Goal: Find specific page/section: Find specific page/section

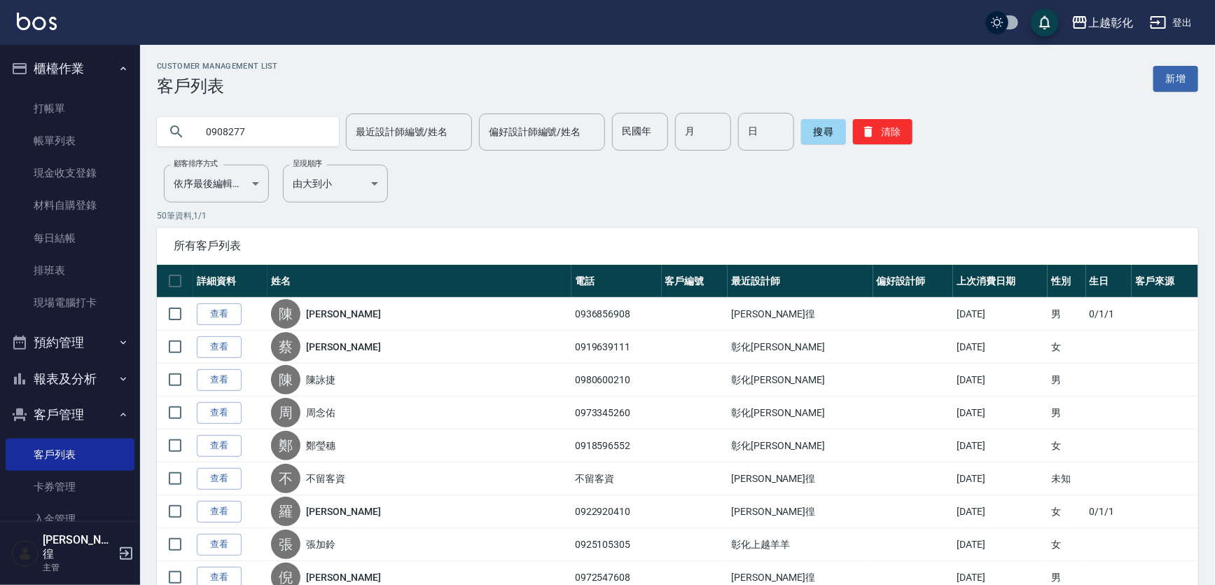
scroll to position [127, 0]
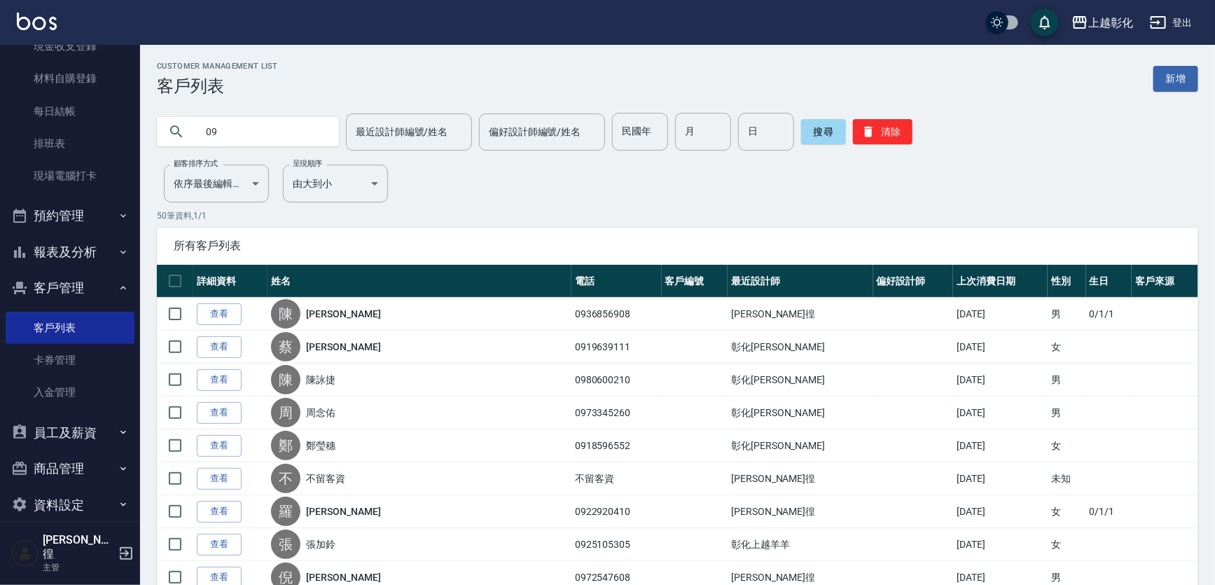
type input "0"
click at [272, 124] on input "text" at bounding box center [262, 132] width 132 height 38
type input "和"
type input "何"
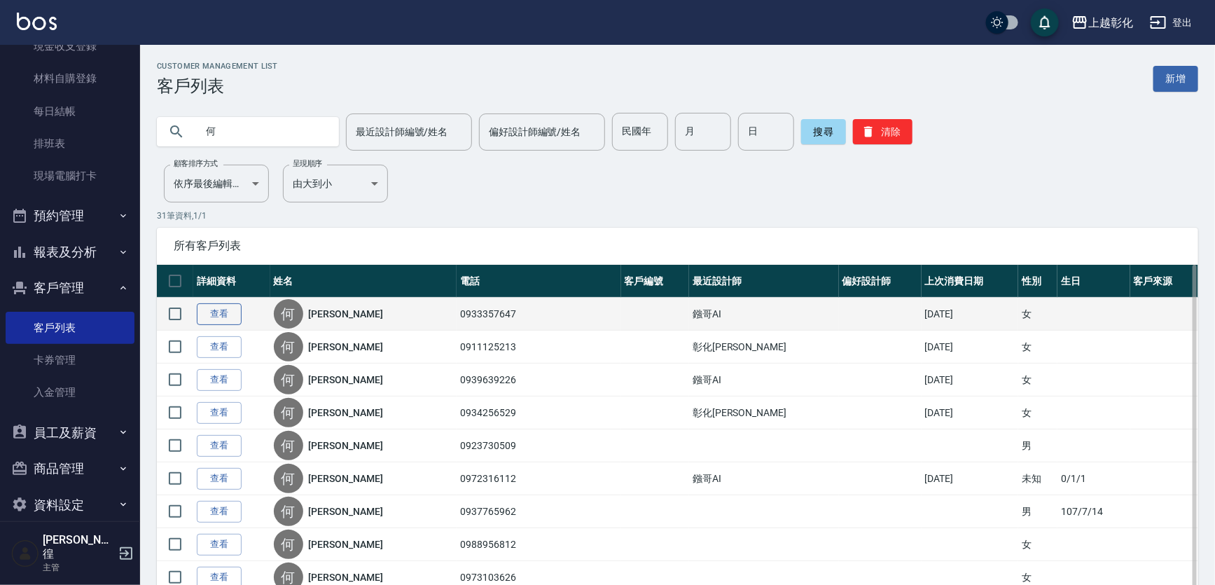
click at [230, 315] on link "查看" at bounding box center [219, 314] width 45 height 22
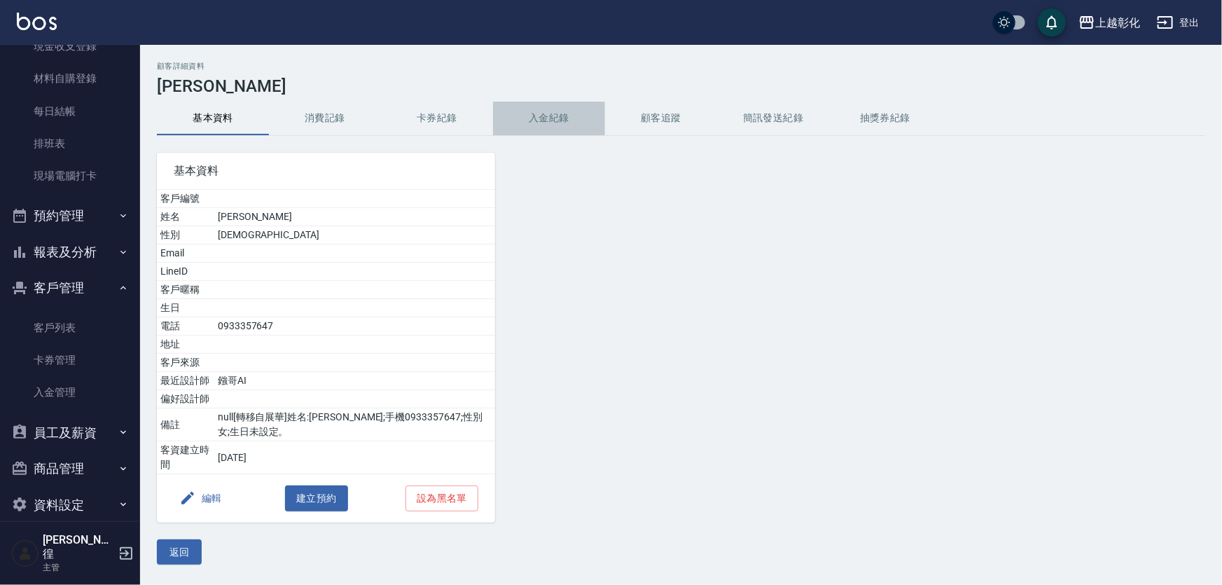
click at [565, 120] on button "入金紀錄" at bounding box center [549, 119] width 112 height 34
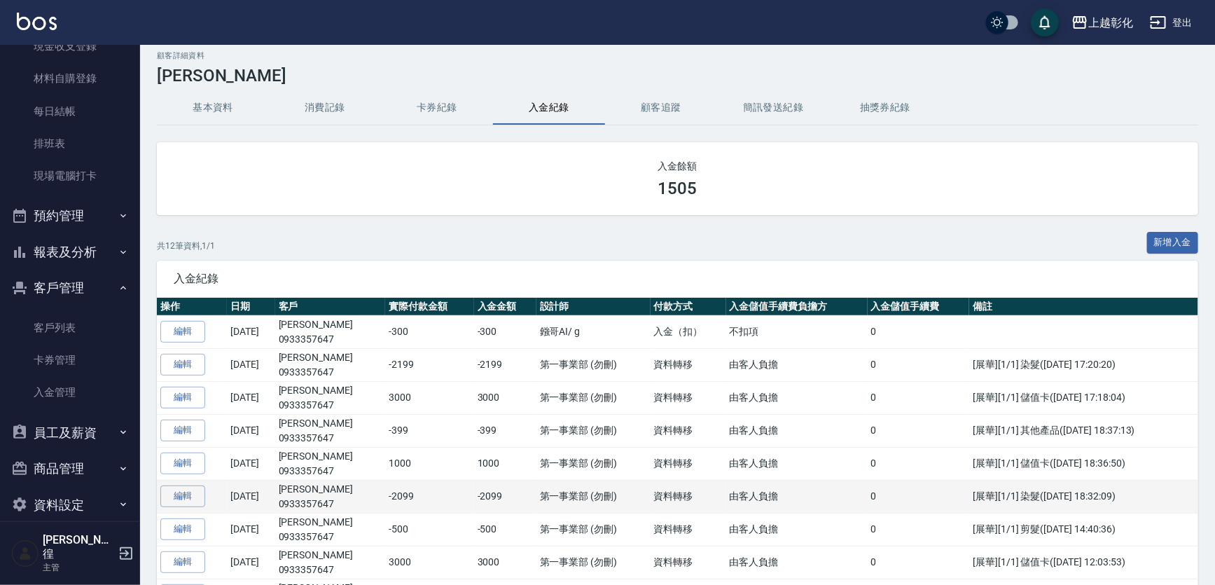
scroll to position [127, 0]
